Goal: Task Accomplishment & Management: Use online tool/utility

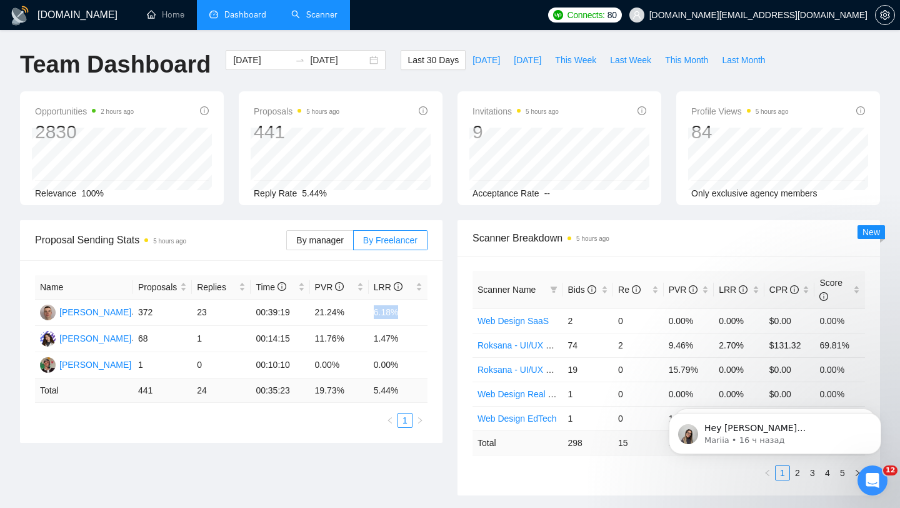
click at [311, 20] on link "Scanner" at bounding box center [314, 14] width 46 height 11
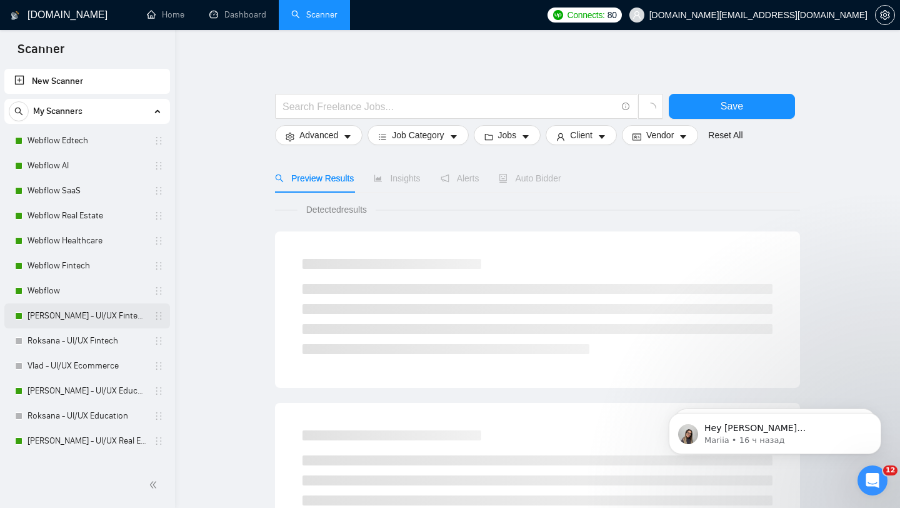
click at [114, 314] on link "[PERSON_NAME] - UI/UX Fintech" at bounding box center [87, 315] width 119 height 25
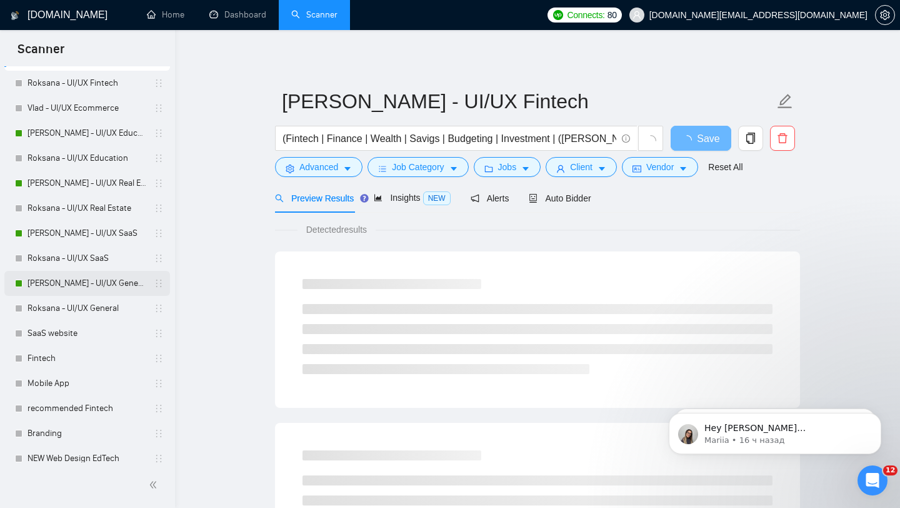
scroll to position [273, 0]
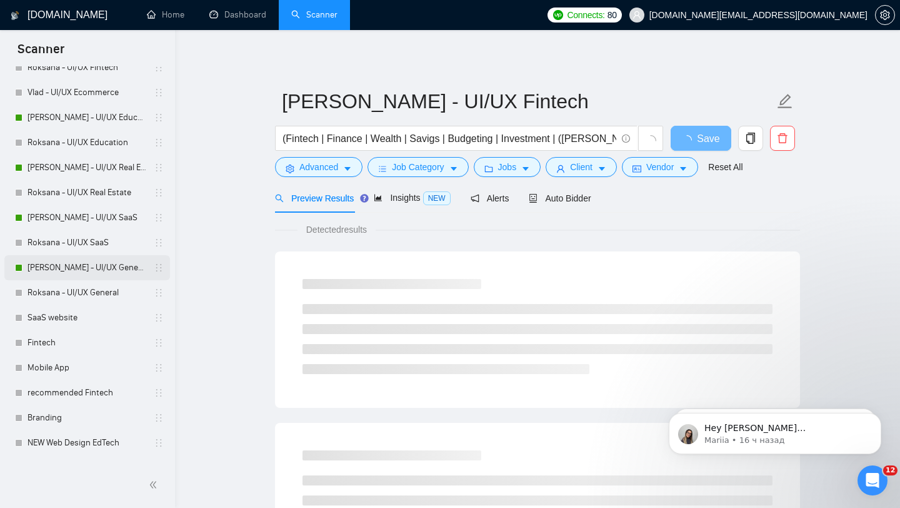
click at [82, 271] on link "[PERSON_NAME] - UI/UX General" at bounding box center [87, 267] width 119 height 25
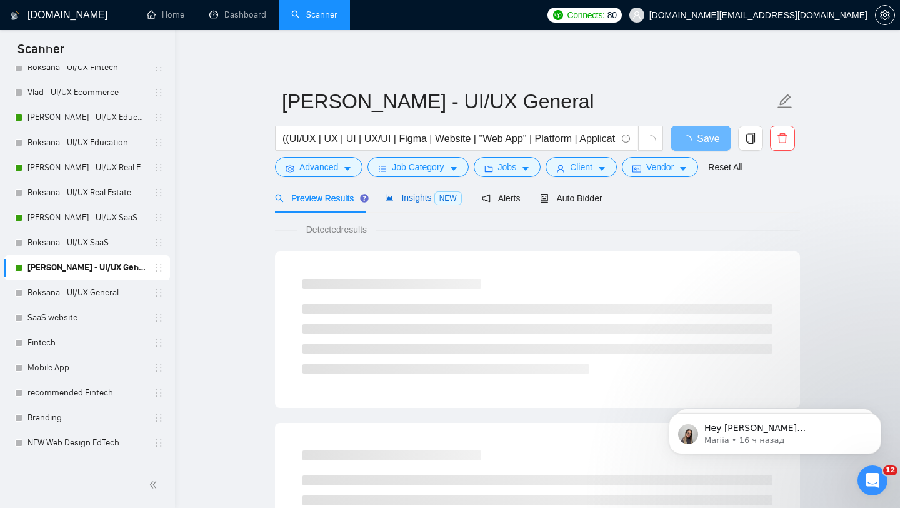
click at [426, 201] on span "Insights NEW" at bounding box center [423, 198] width 76 height 10
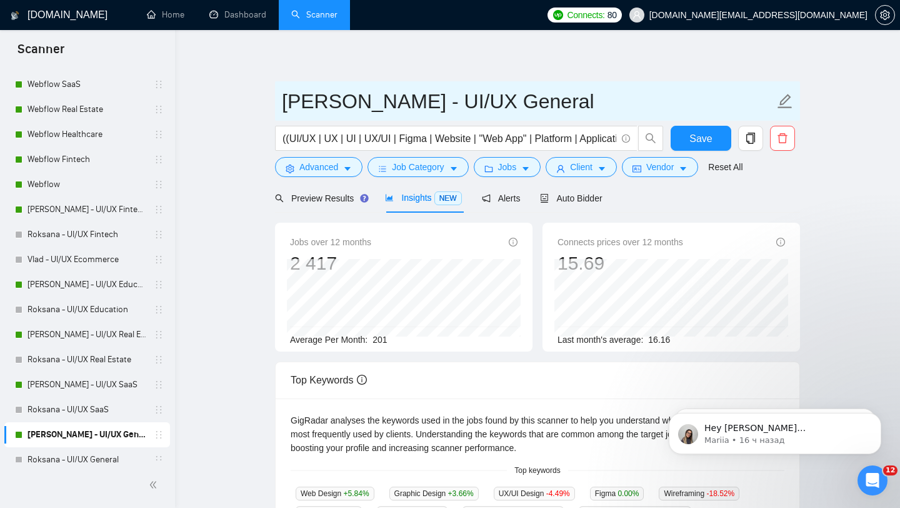
scroll to position [99, 0]
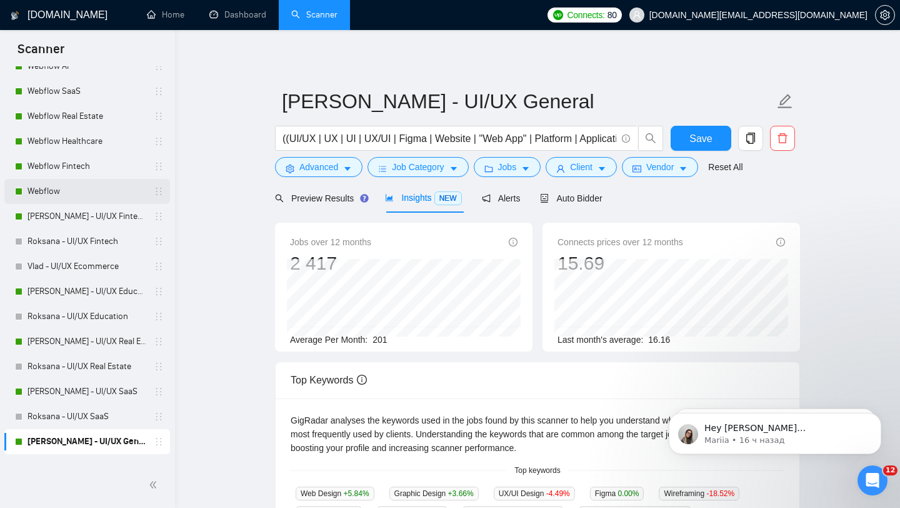
click at [75, 191] on link "Webflow" at bounding box center [87, 191] width 119 height 25
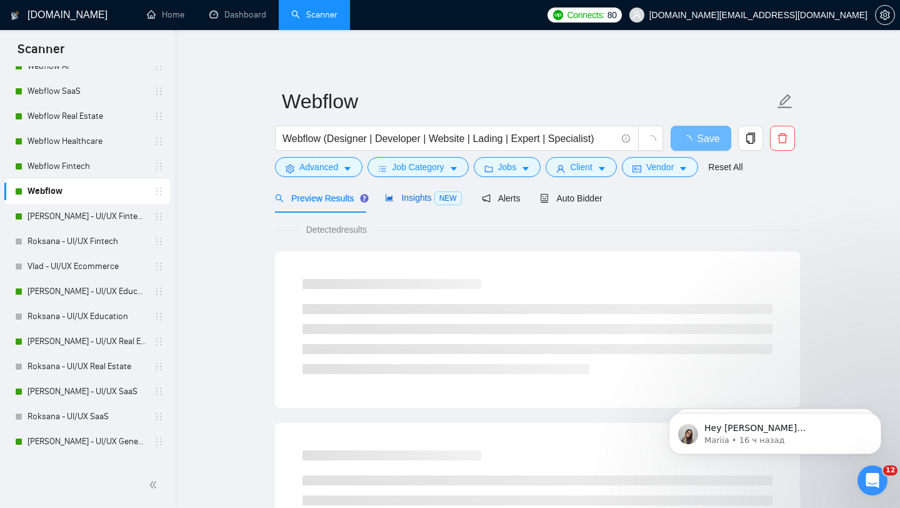
click at [405, 196] on span "Insights NEW" at bounding box center [423, 198] width 76 height 10
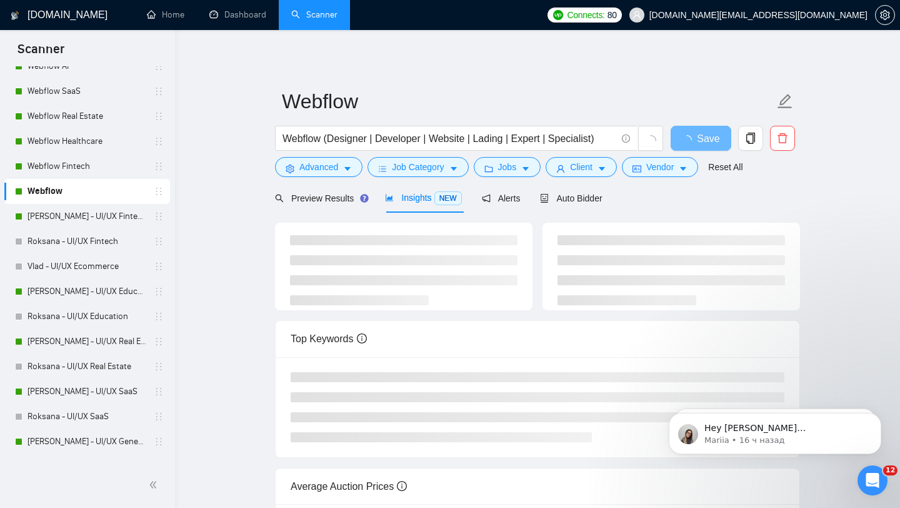
click at [421, 200] on span "Insights NEW" at bounding box center [423, 198] width 76 height 10
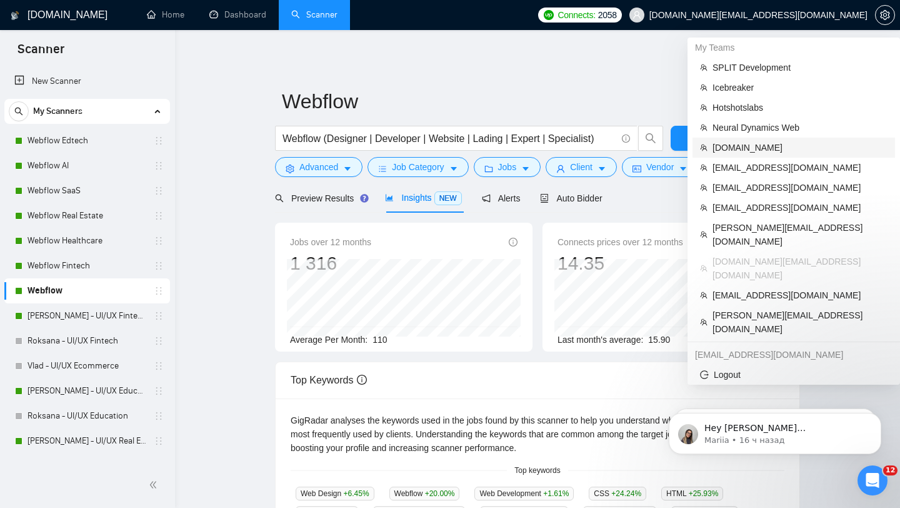
click at [757, 153] on span "[DOMAIN_NAME]" at bounding box center [800, 148] width 175 height 14
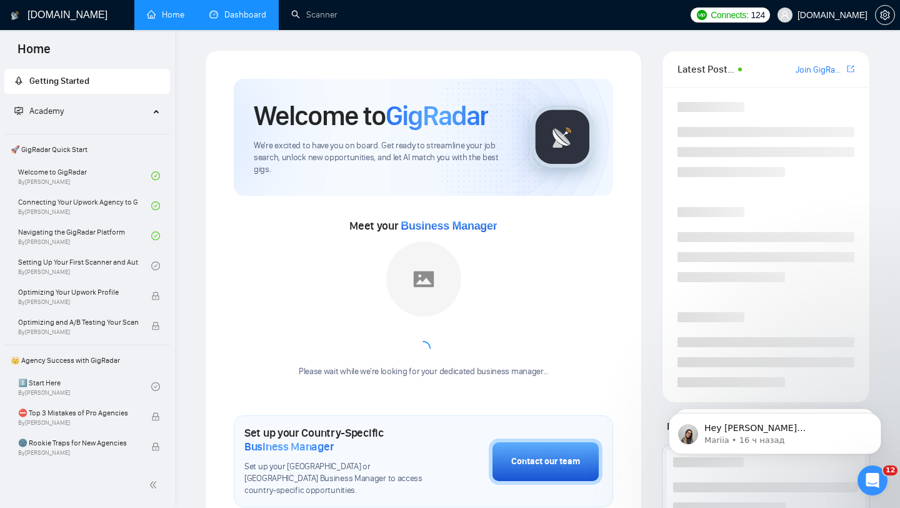
click at [225, 19] on link "Dashboard" at bounding box center [237, 14] width 57 height 11
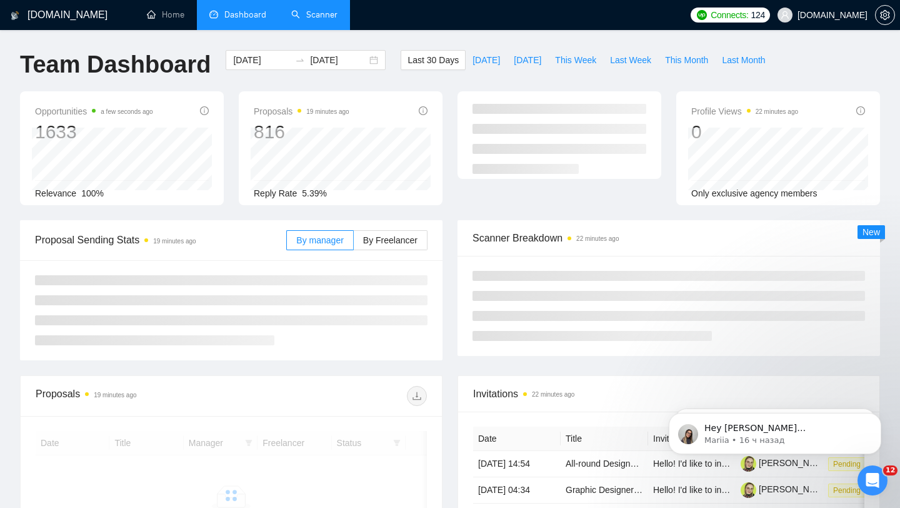
click at [325, 17] on link "Scanner" at bounding box center [314, 14] width 46 height 11
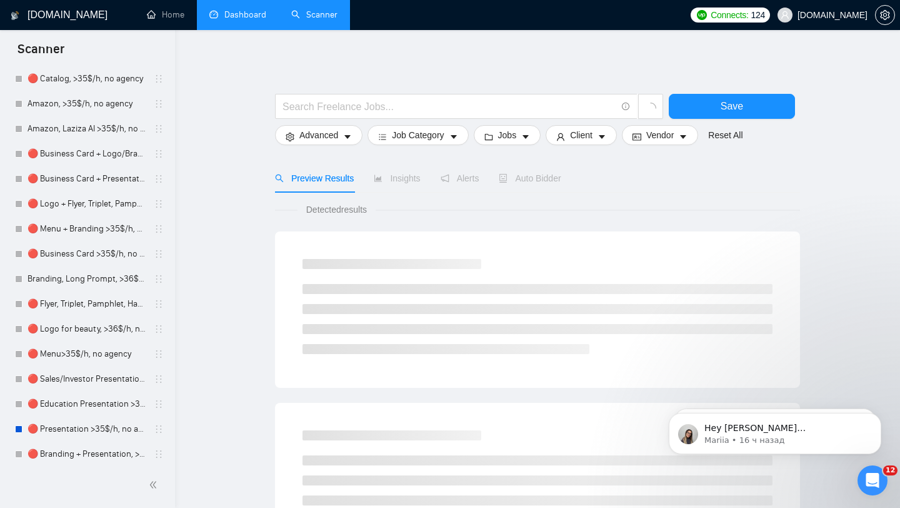
scroll to position [1192, 0]
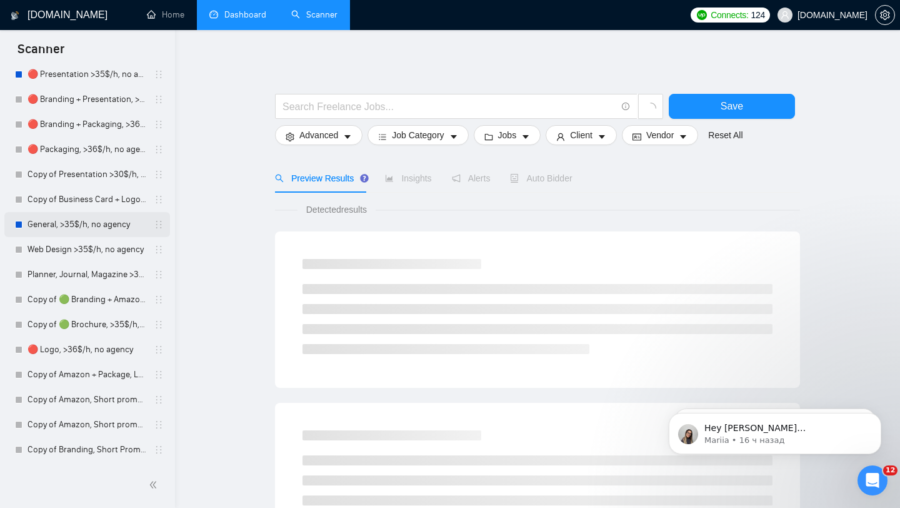
click at [101, 218] on link "General, >35$/h, no agency" at bounding box center [87, 224] width 119 height 25
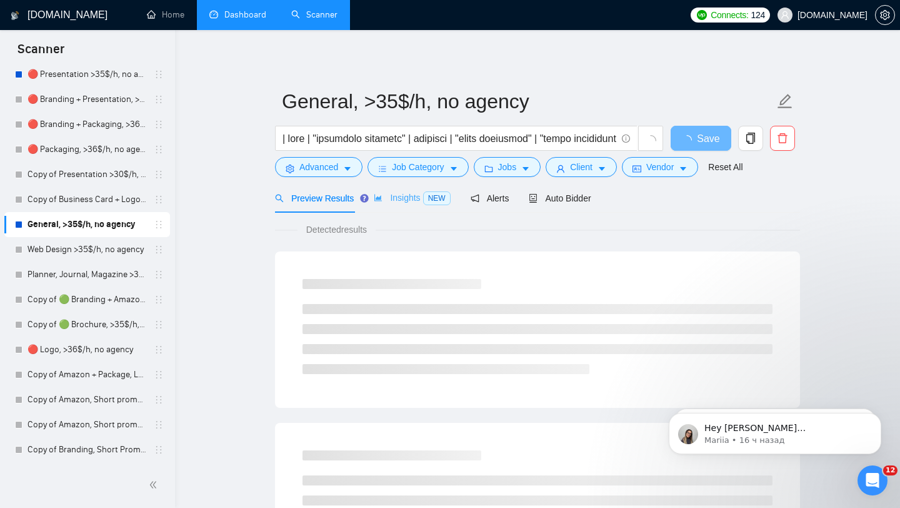
click at [406, 189] on div "Insights NEW" at bounding box center [412, 197] width 76 height 29
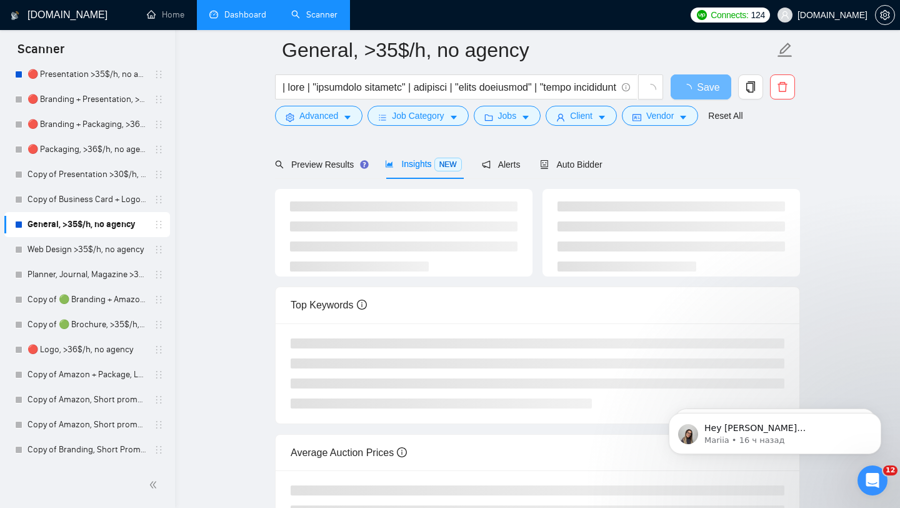
scroll to position [59, 0]
